Goal: Navigation & Orientation: Find specific page/section

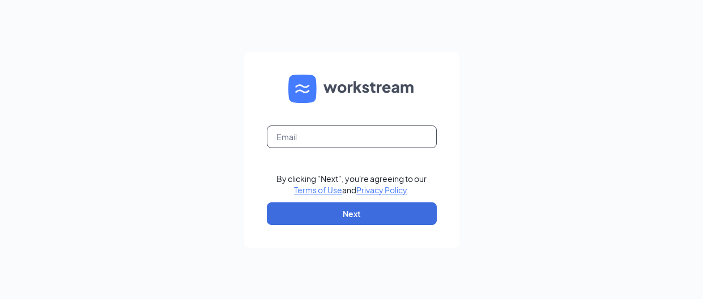
click at [320, 135] on input "text" at bounding box center [352, 137] width 170 height 23
type input "[EMAIL_ADDRESS][DOMAIN_NAME]"
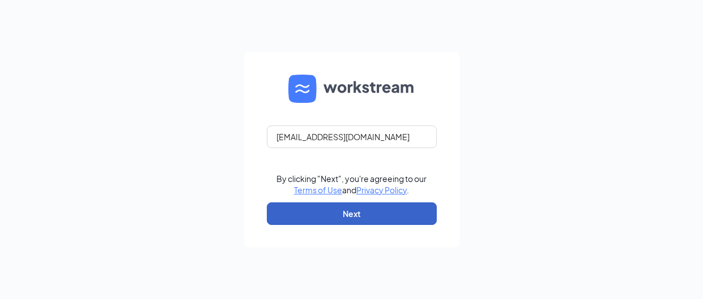
click at [346, 217] on button "Next" at bounding box center [352, 214] width 170 height 23
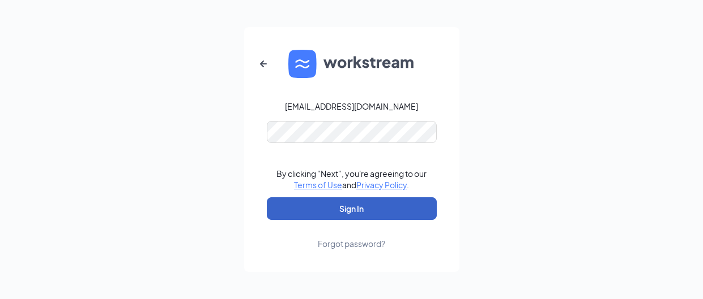
click at [350, 211] on button "Sign In" at bounding box center [352, 209] width 170 height 23
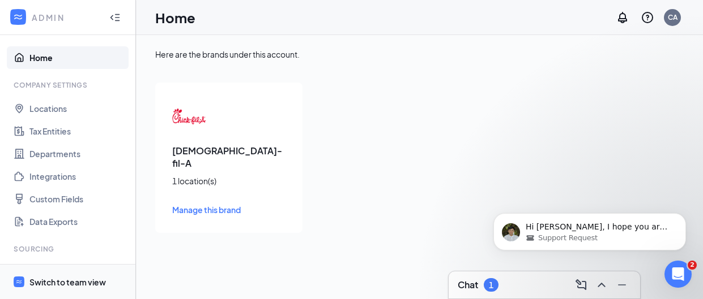
click at [58, 281] on div "Switch to team view" at bounding box center [67, 282] width 76 height 11
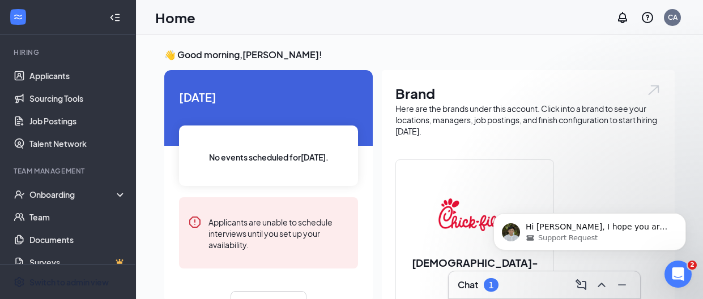
scroll to position [114, 0]
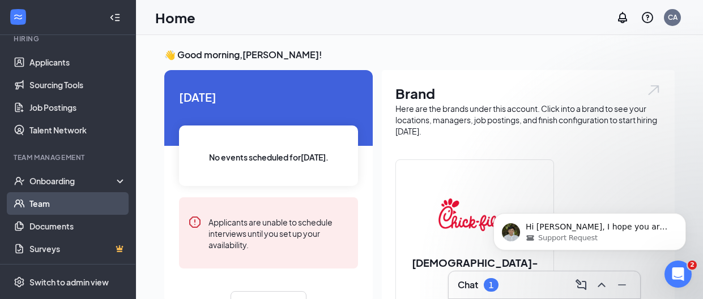
click at [40, 205] on link "Team" at bounding box center [77, 203] width 97 height 23
